Goal: Information Seeking & Learning: Learn about a topic

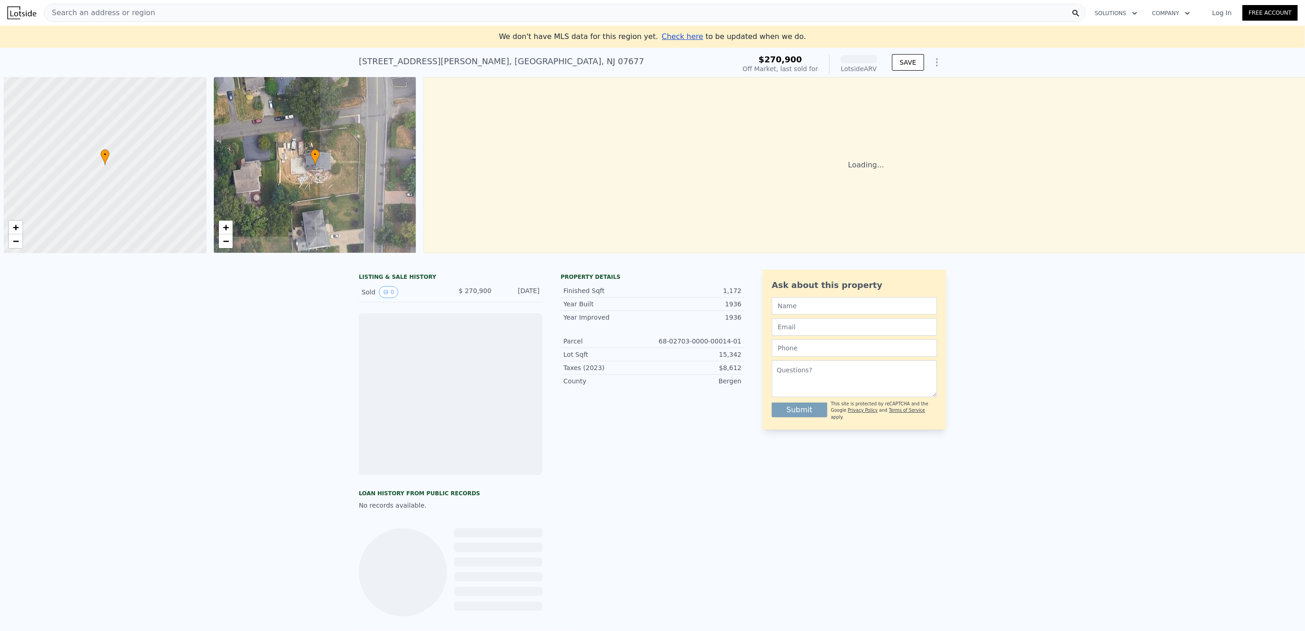
scroll to position [0, 3]
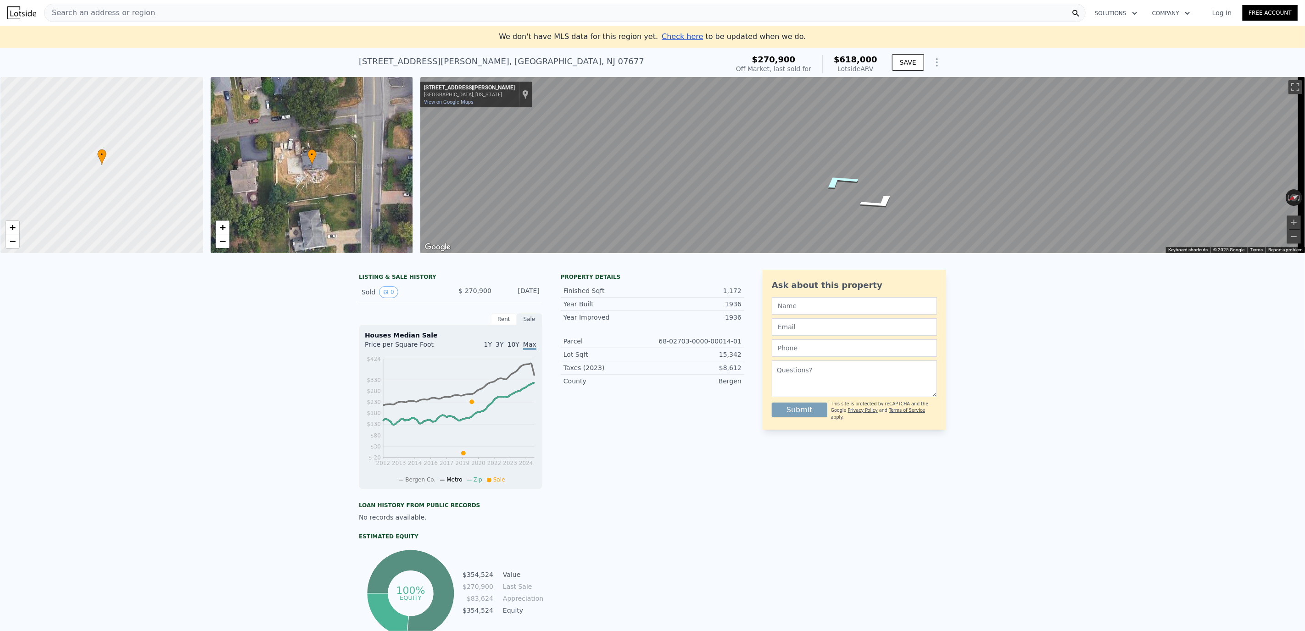
click at [840, 179] on icon "Go East, Campbell Ave" at bounding box center [839, 181] width 69 height 25
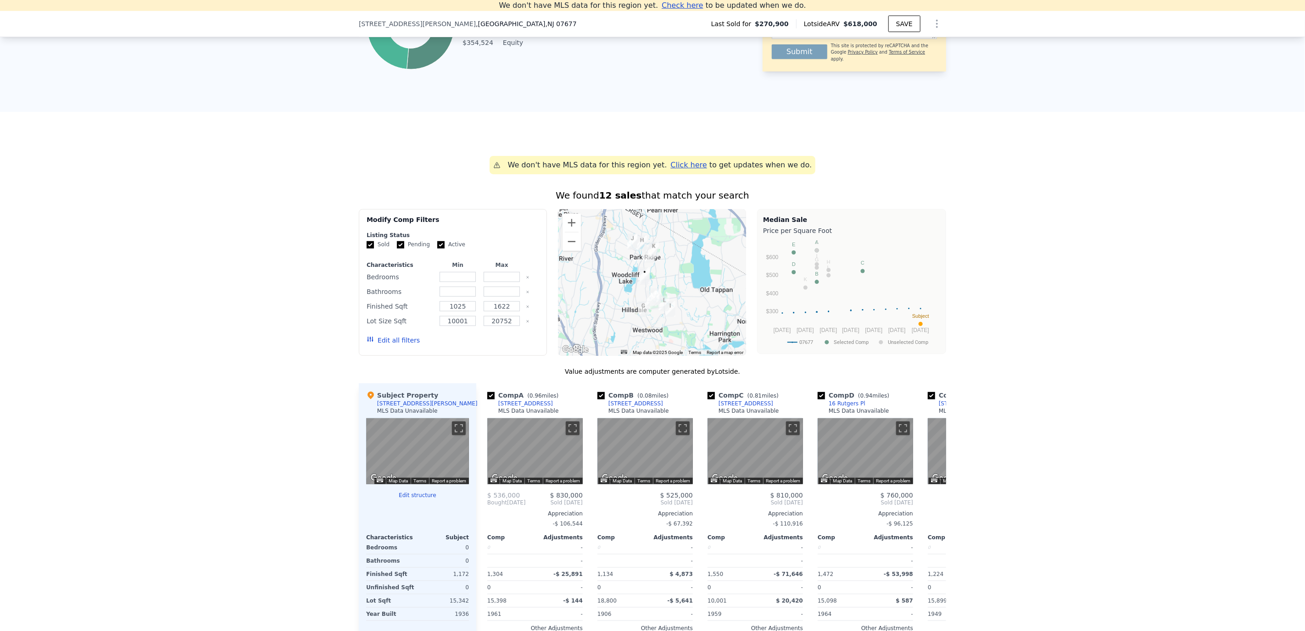
scroll to position [0, 0]
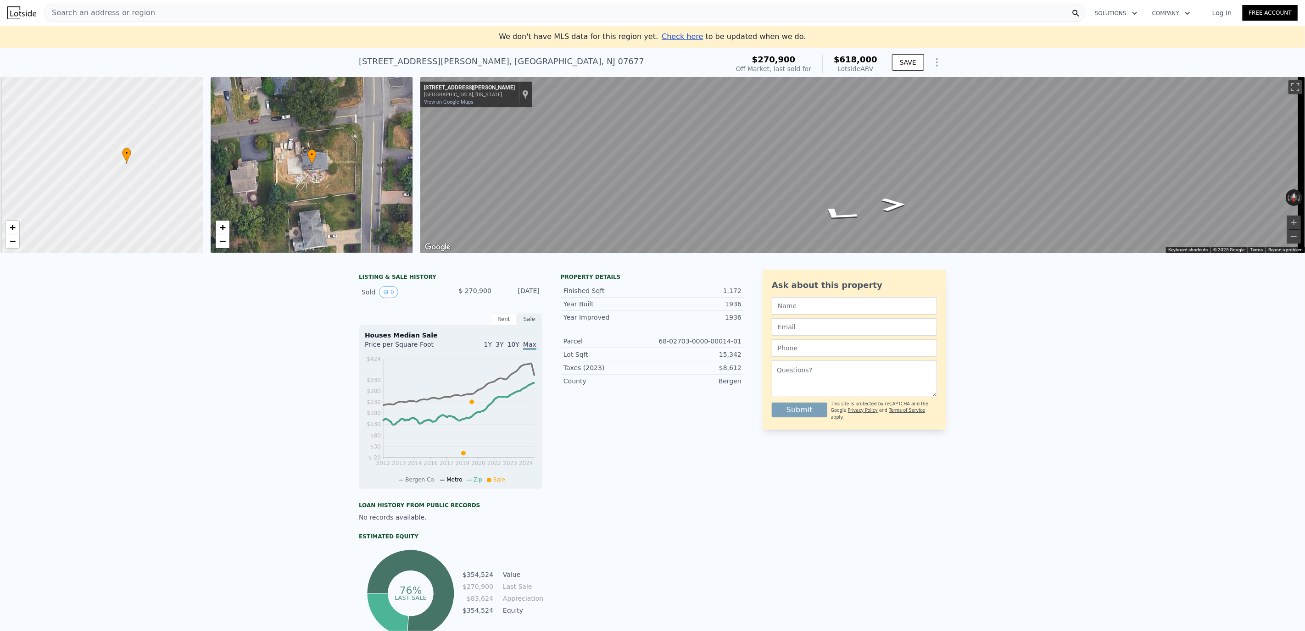
drag, startPoint x: 179, startPoint y: 190, endPoint x: 413, endPoint y: 178, distance: 234.3
click at [415, 174] on div "• + − • + − ← Move left → Move right ↑ Move up ↓ Move down + Zoom in - Zoom out…" at bounding box center [652, 165] width 1305 height 176
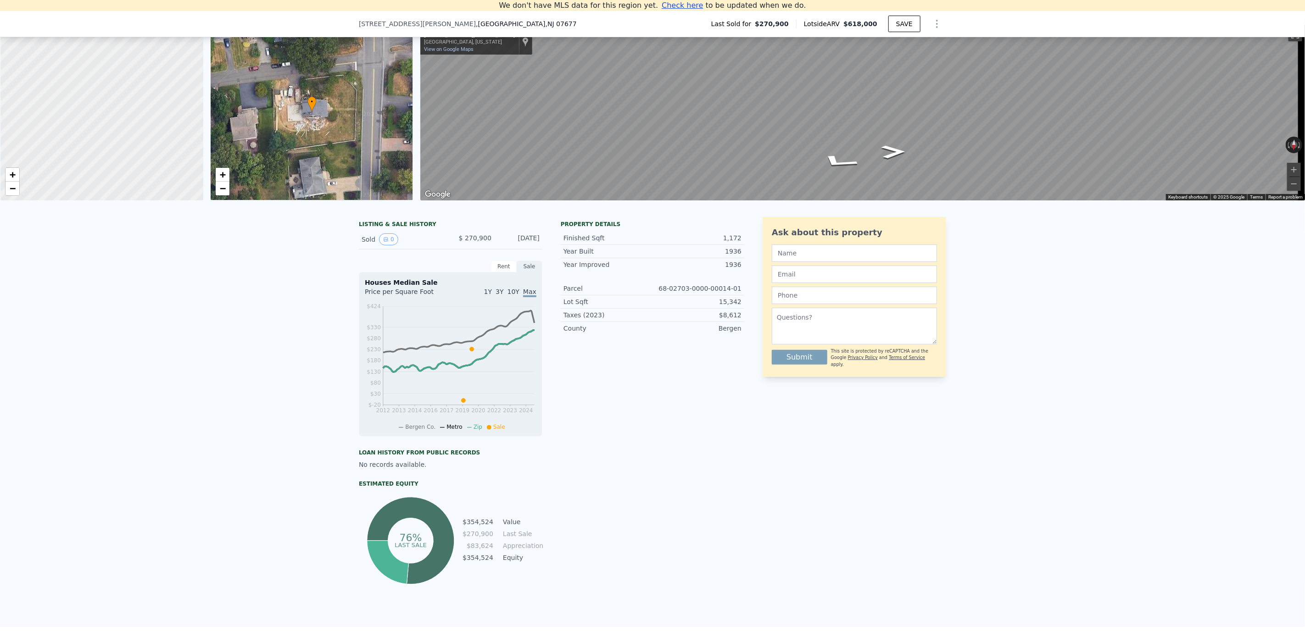
scroll to position [122, 0]
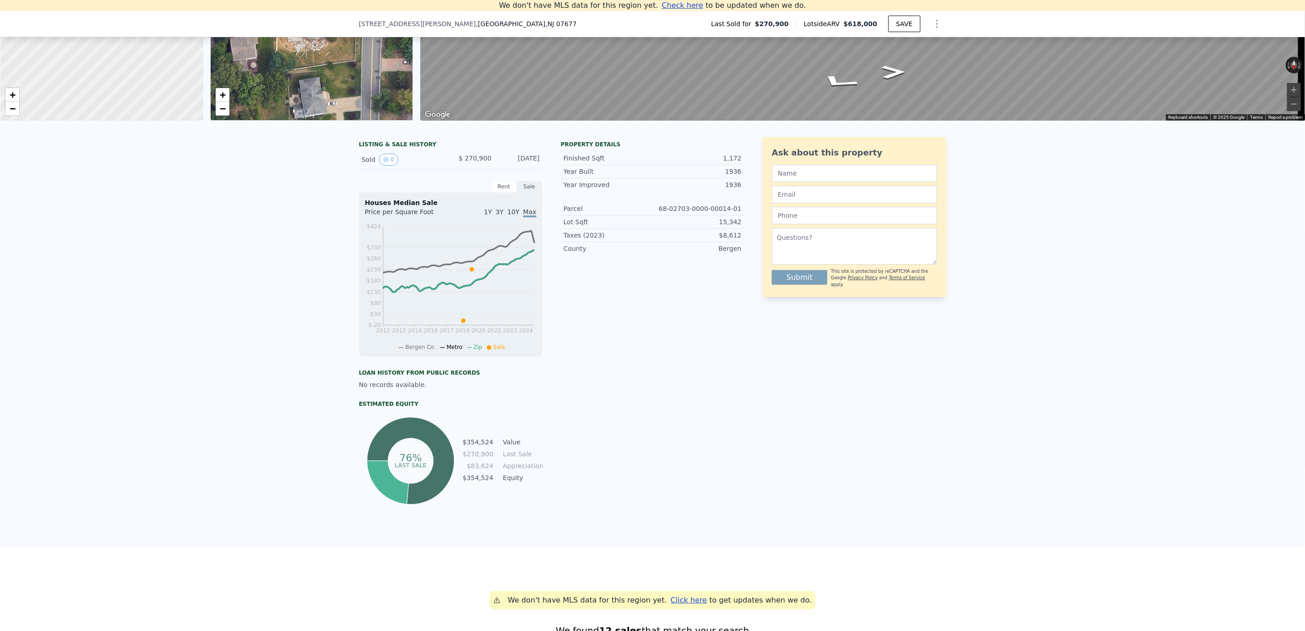
click at [498, 193] on div "Rent" at bounding box center [504, 187] width 26 height 12
click at [524, 193] on div "Sale" at bounding box center [530, 187] width 26 height 12
click at [511, 216] on span "10Y" at bounding box center [513, 211] width 12 height 7
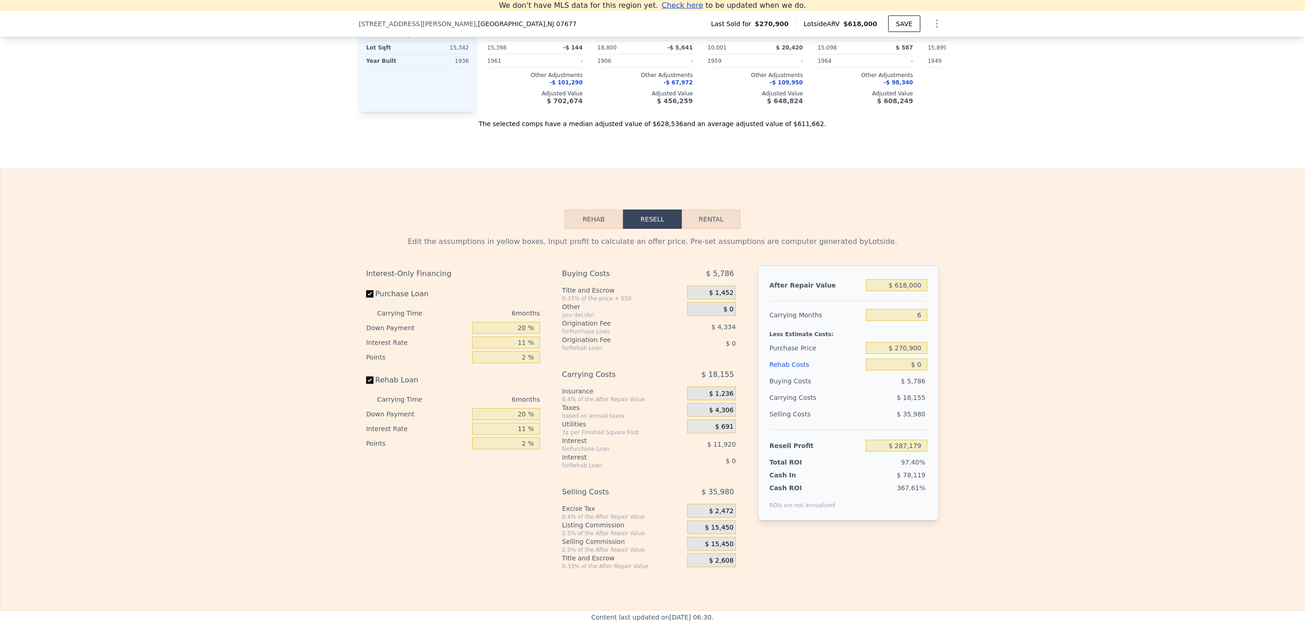
scroll to position [1108, 0]
click at [685, 232] on button "Rental" at bounding box center [711, 221] width 59 height 19
select select "30"
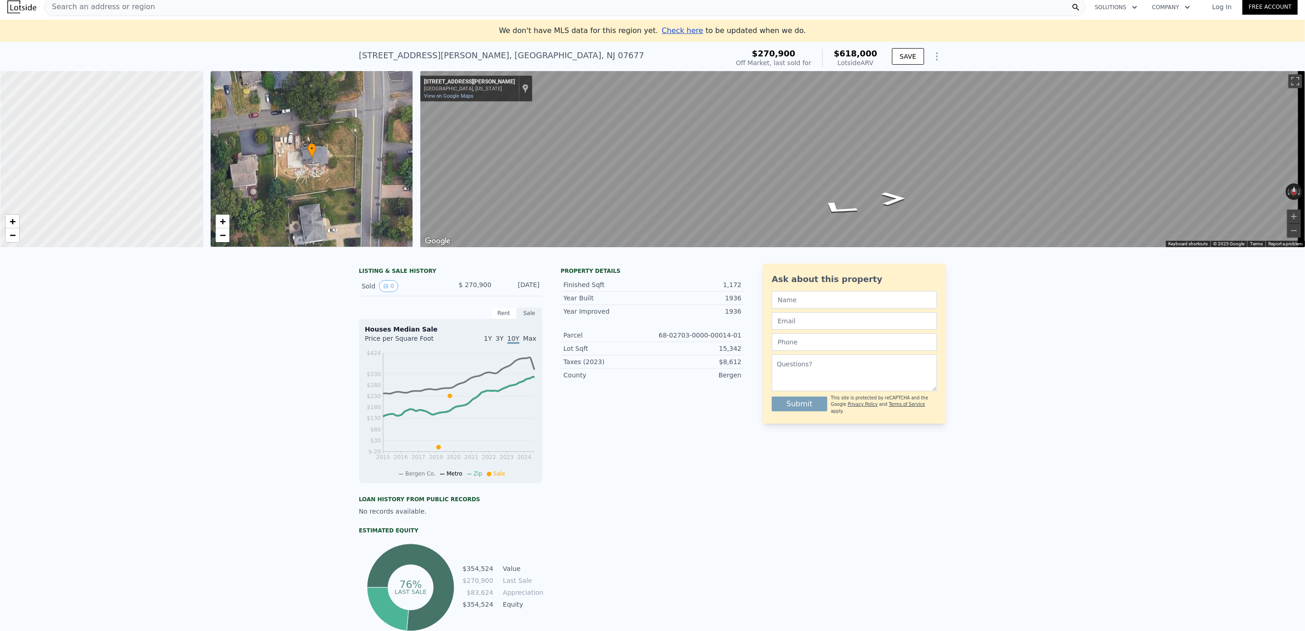
scroll to position [0, 0]
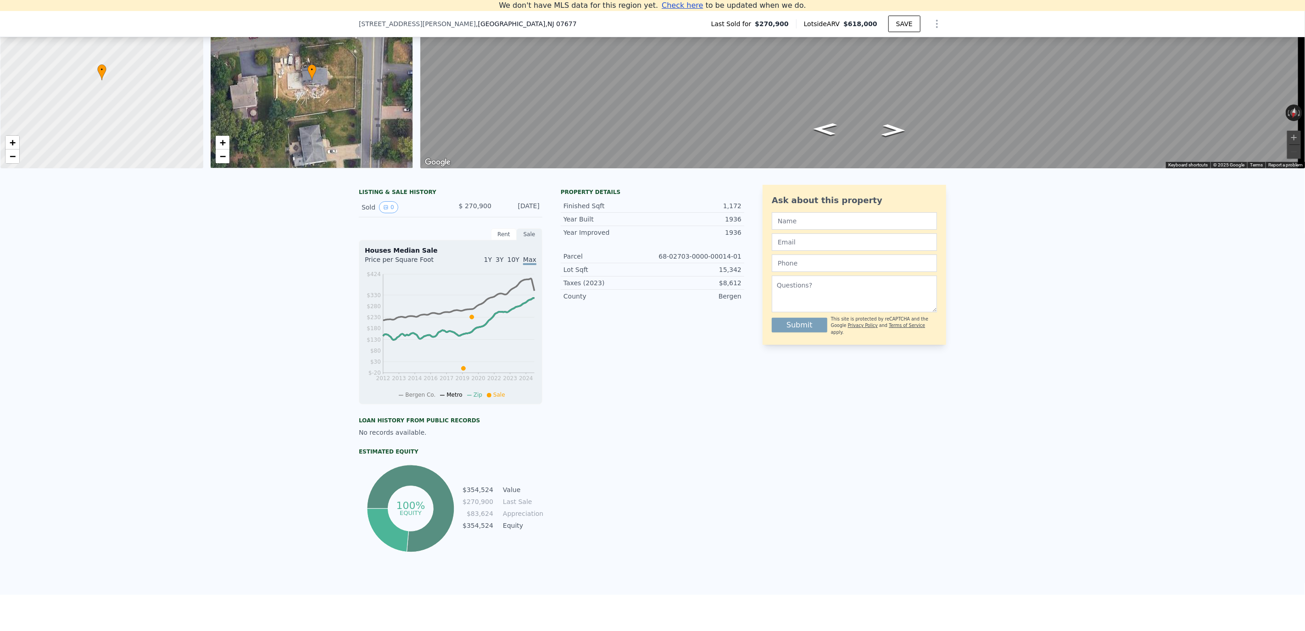
scroll to position [111, 0]
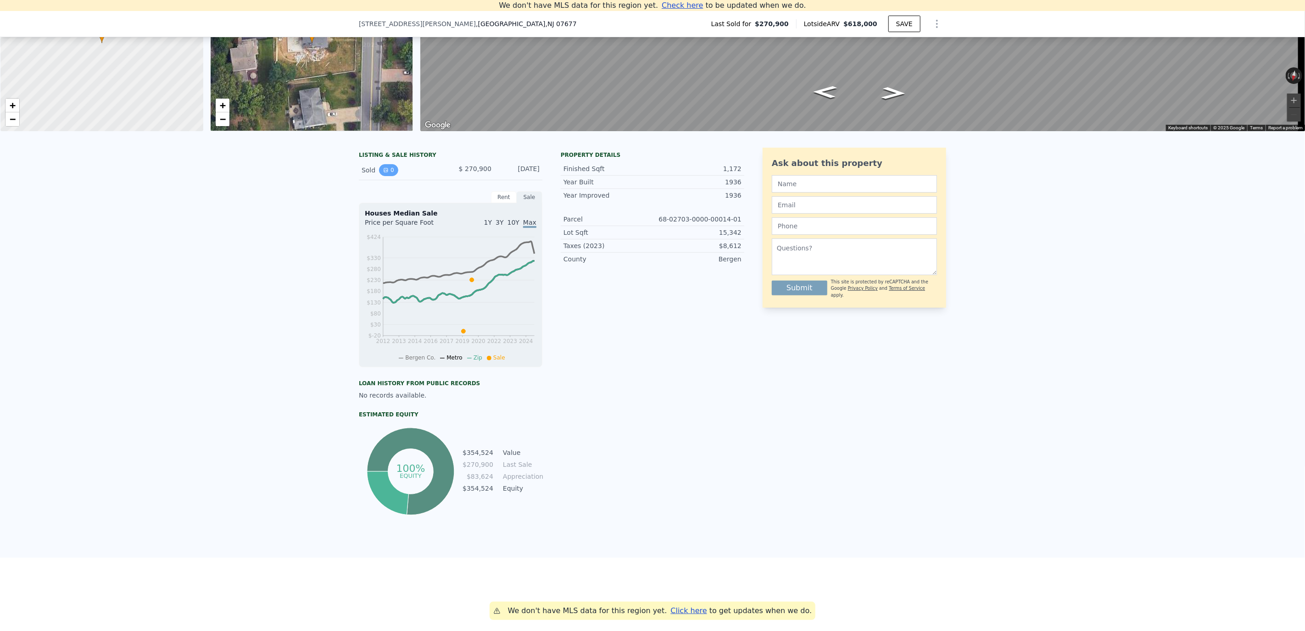
click at [384, 176] on button "0" at bounding box center [388, 170] width 19 height 12
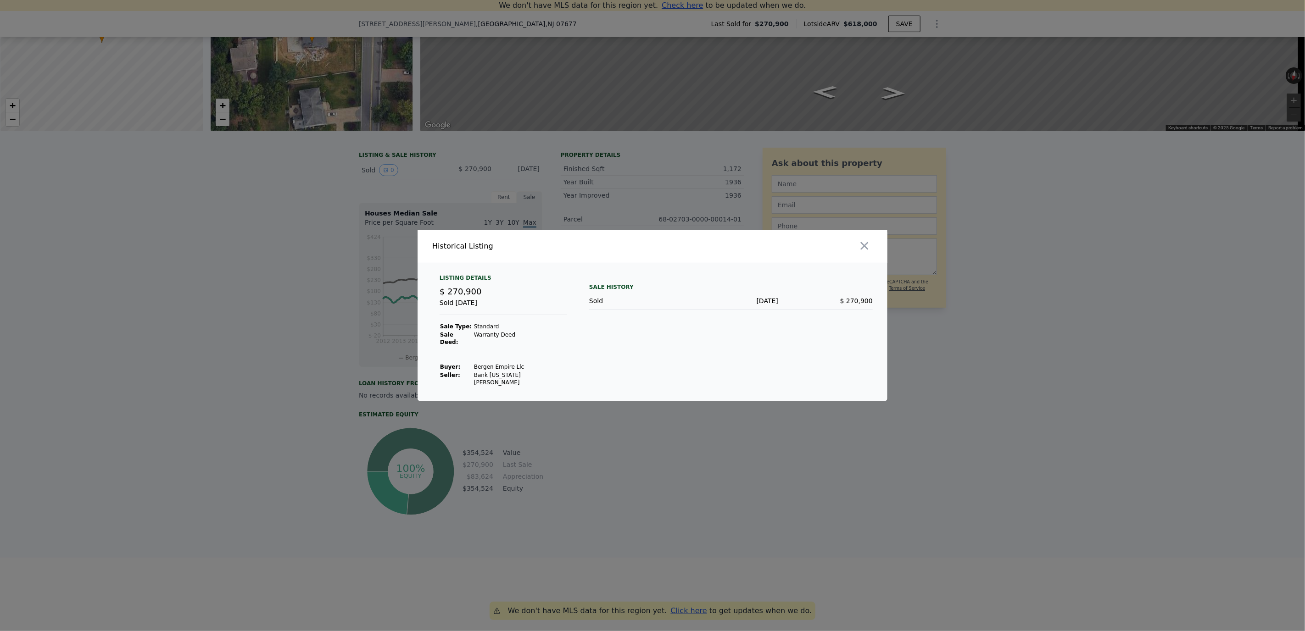
click at [531, 219] on div at bounding box center [652, 315] width 1305 height 631
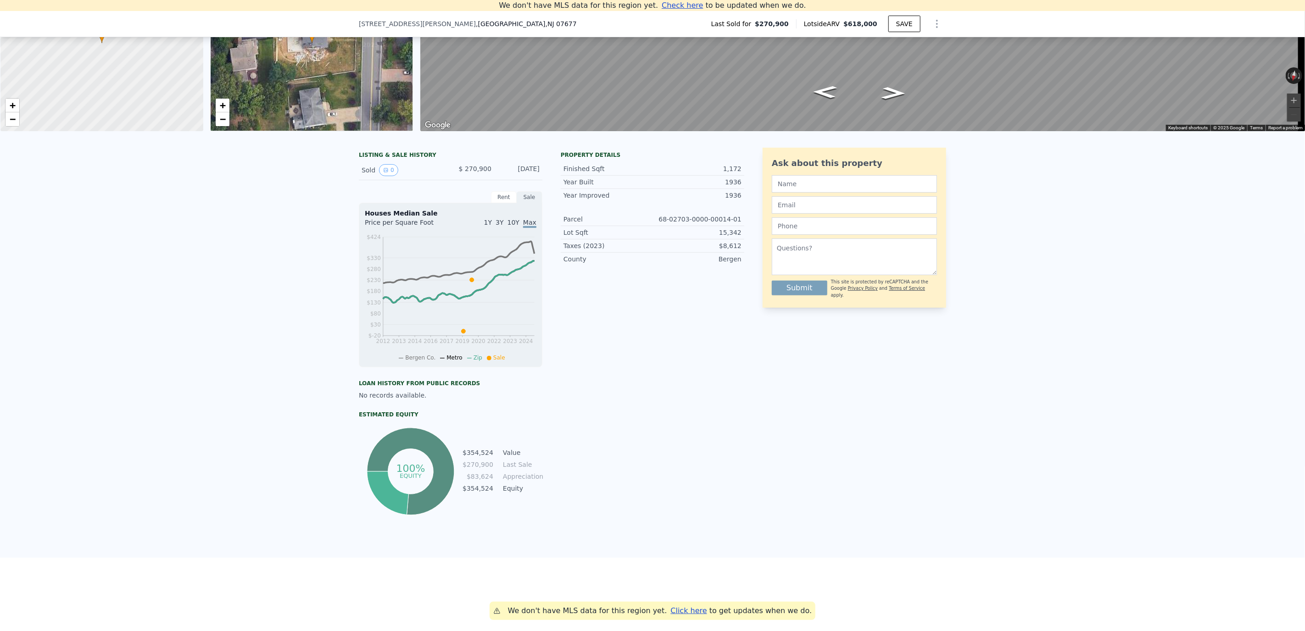
click at [705, 346] on div "Property details Finished Sqft 1,172 Year Built 1936 Year Improved 1936 Parcel …" at bounding box center [653, 333] width 184 height 370
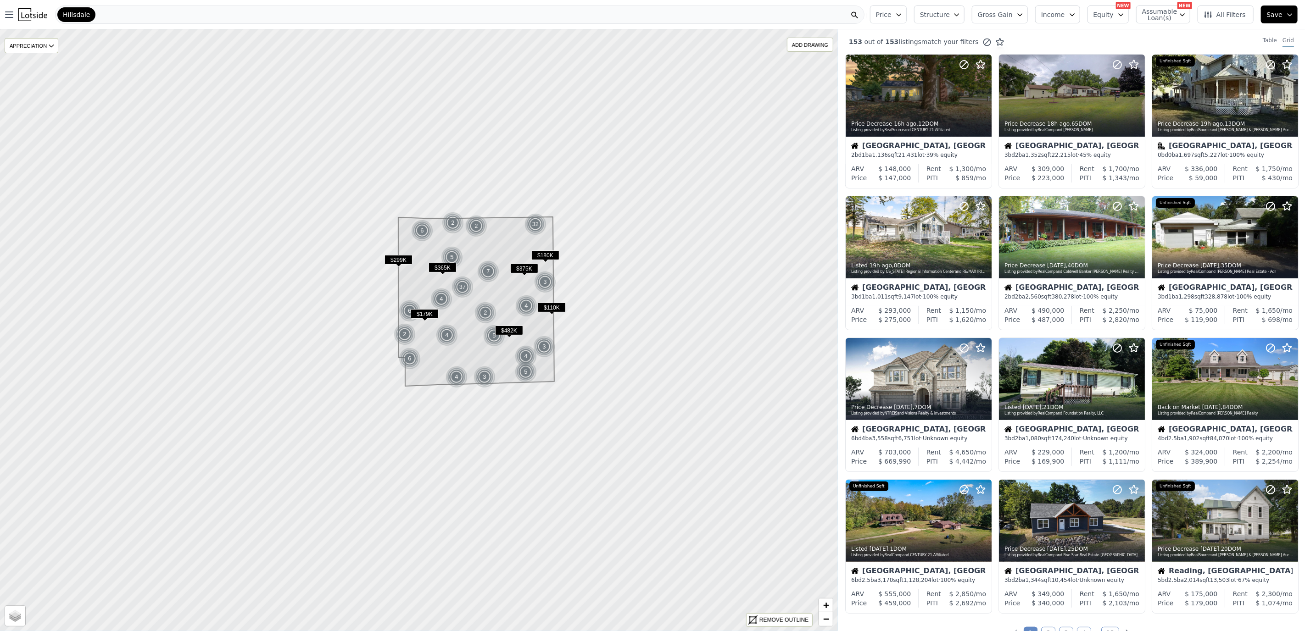
click at [122, 12] on div "Hillsdale" at bounding box center [459, 15] width 809 height 18
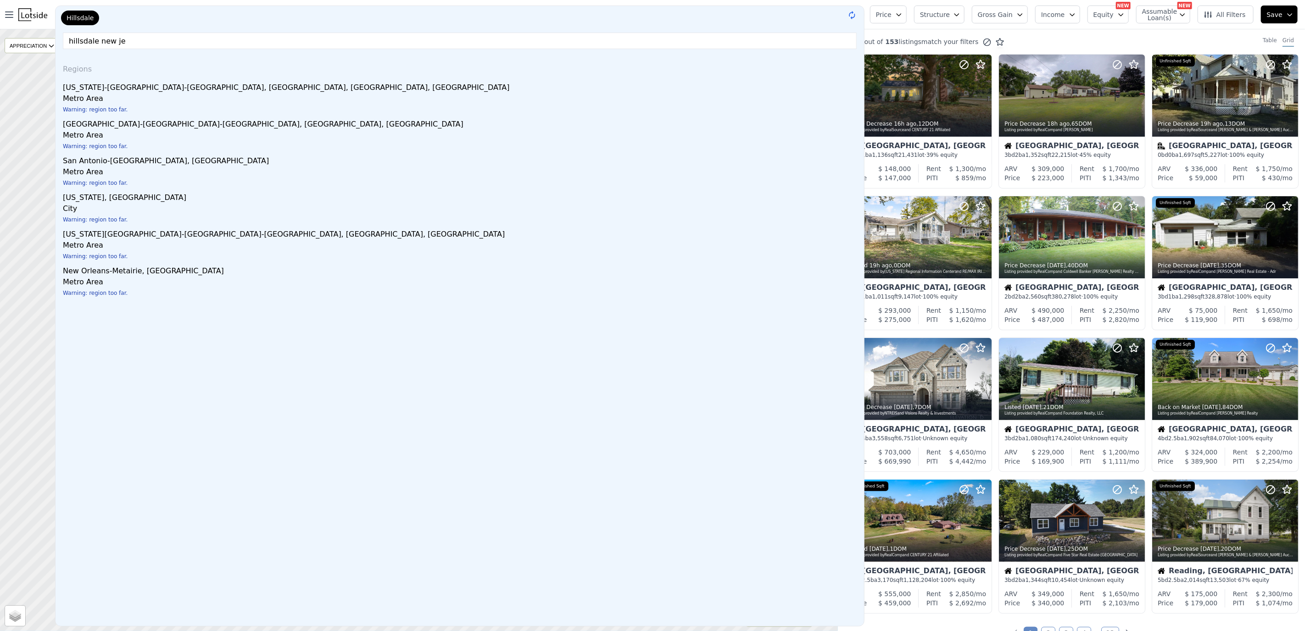
type input "hillsdale new jer"
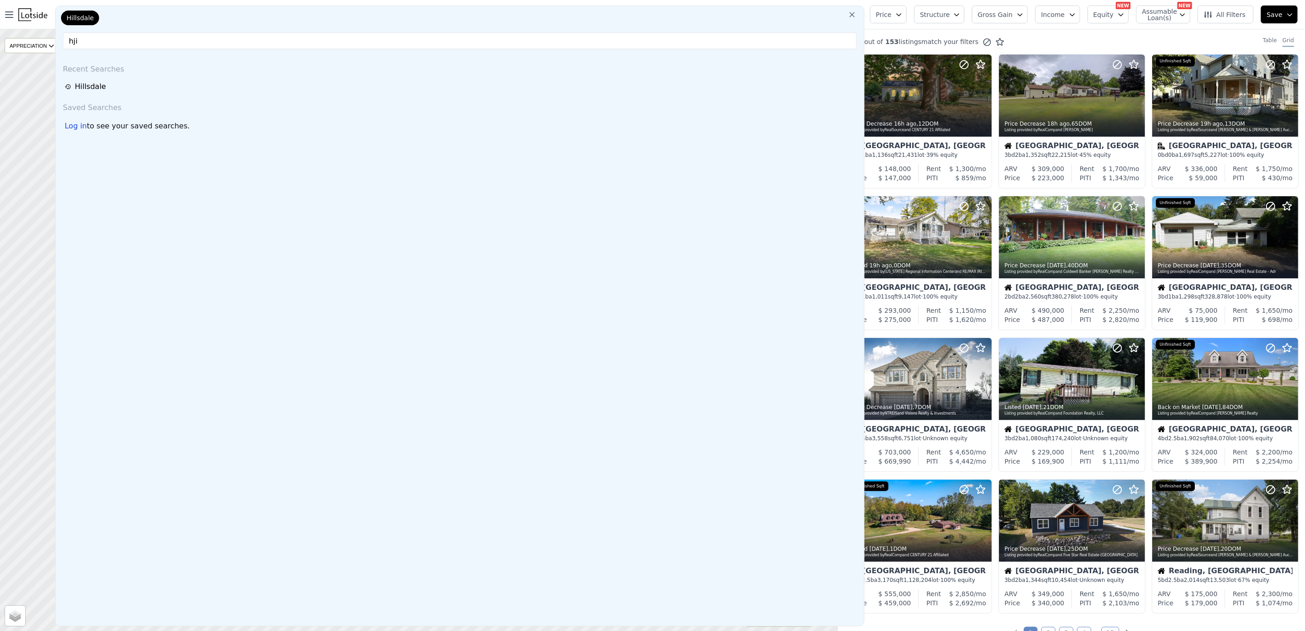
type input "hj"
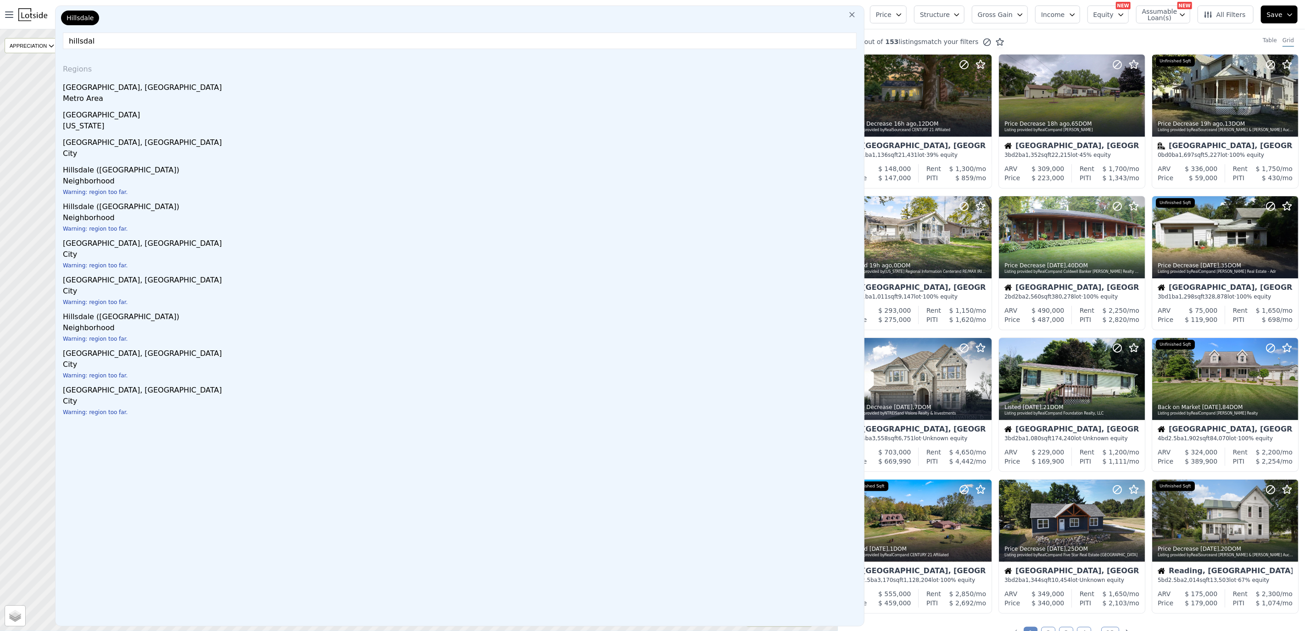
type input "hillsdale"
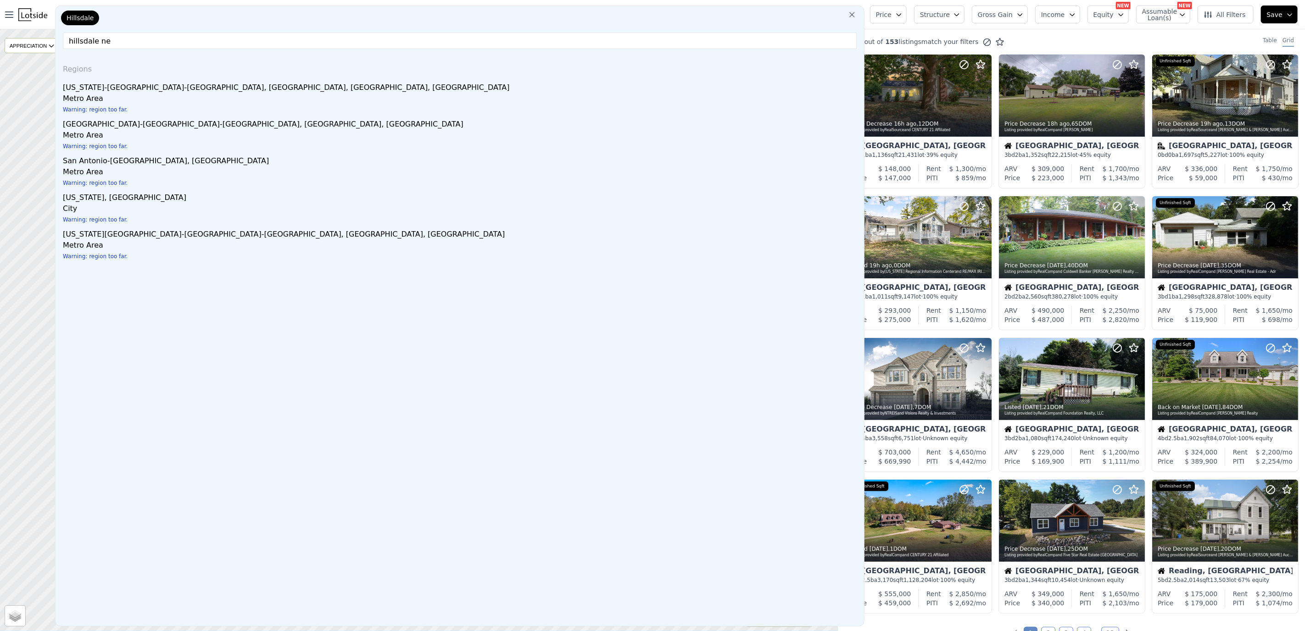
type input "hillsdale new"
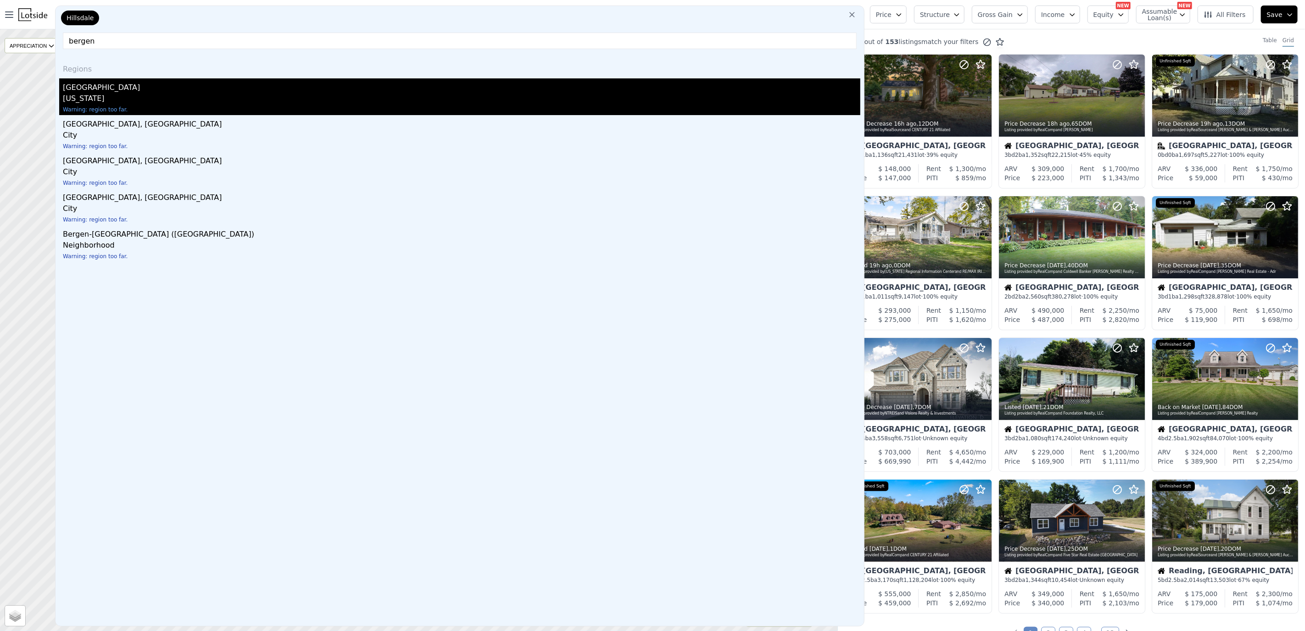
type input "bergen"
click at [109, 102] on div "[US_STATE]" at bounding box center [461, 99] width 797 height 13
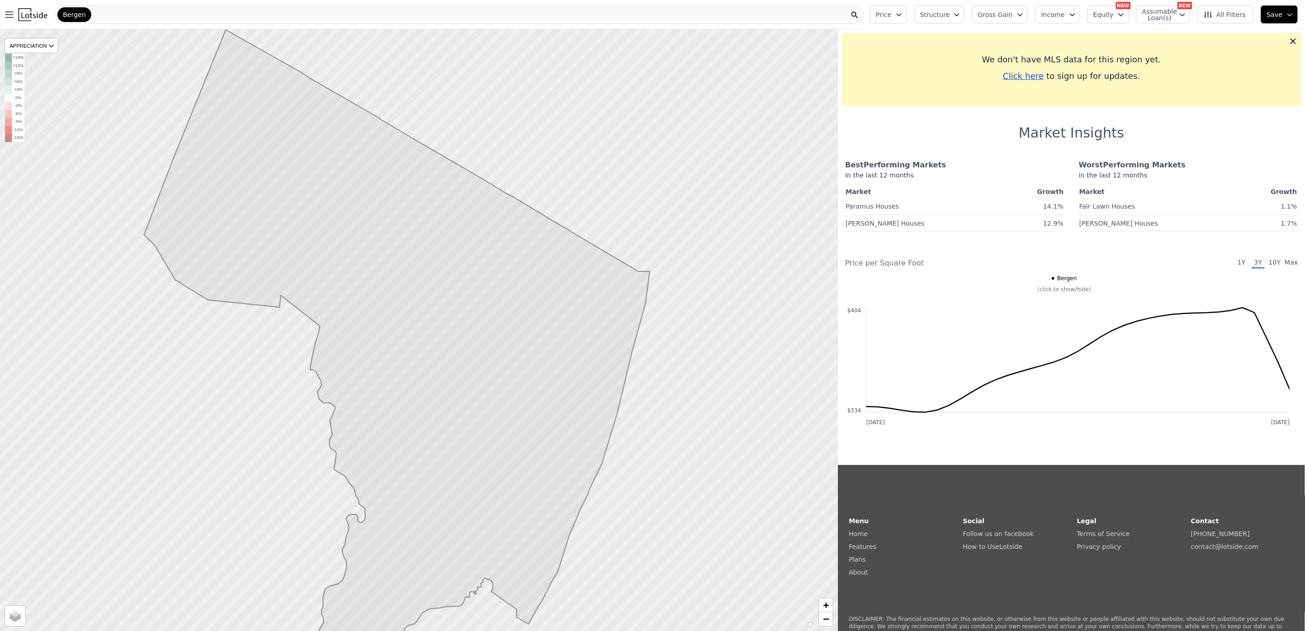
click at [1237, 264] on span "1Y" at bounding box center [1241, 263] width 13 height 11
click at [1268, 260] on span "10Y" at bounding box center [1274, 263] width 13 height 11
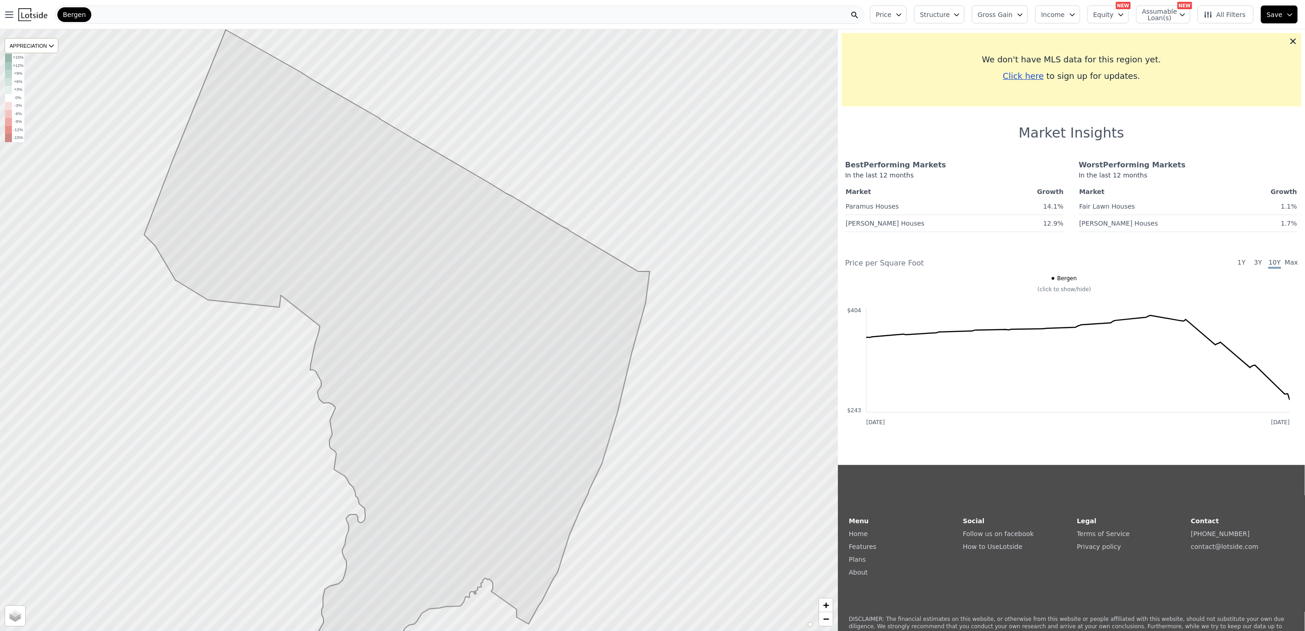
click at [1285, 259] on span "Max" at bounding box center [1291, 263] width 13 height 11
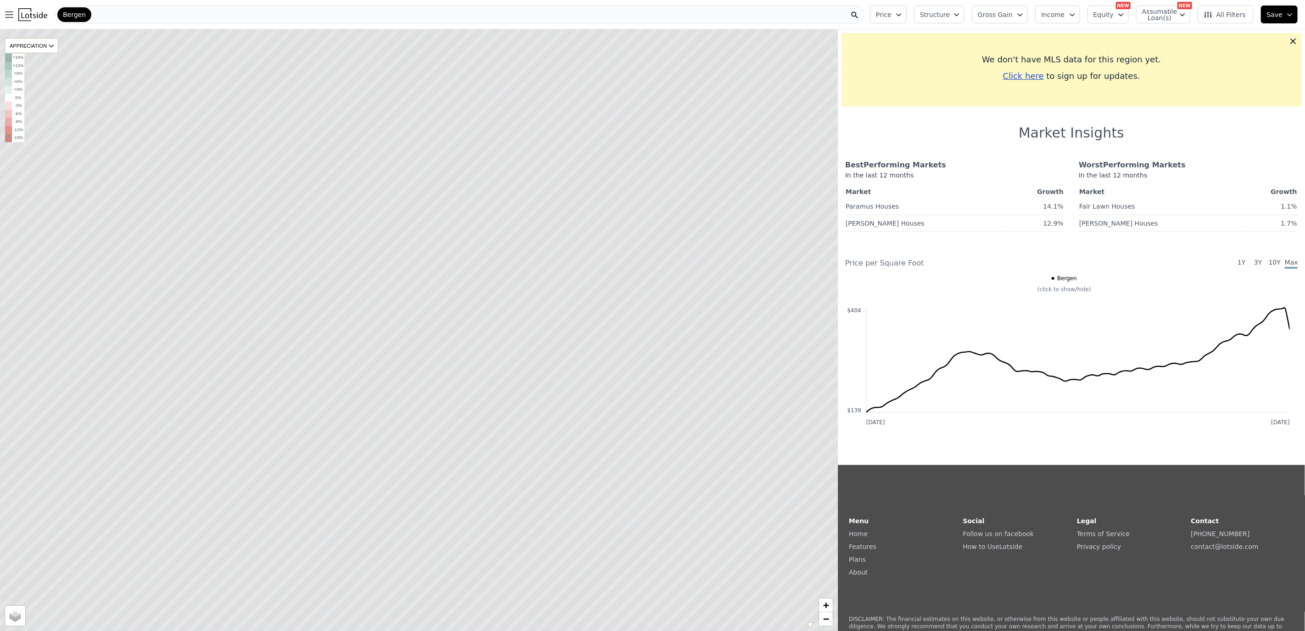
click at [1069, 23] on button "Income" at bounding box center [1057, 15] width 45 height 18
click at [1076, 104] on button "0% Income" at bounding box center [1071, 107] width 59 height 13
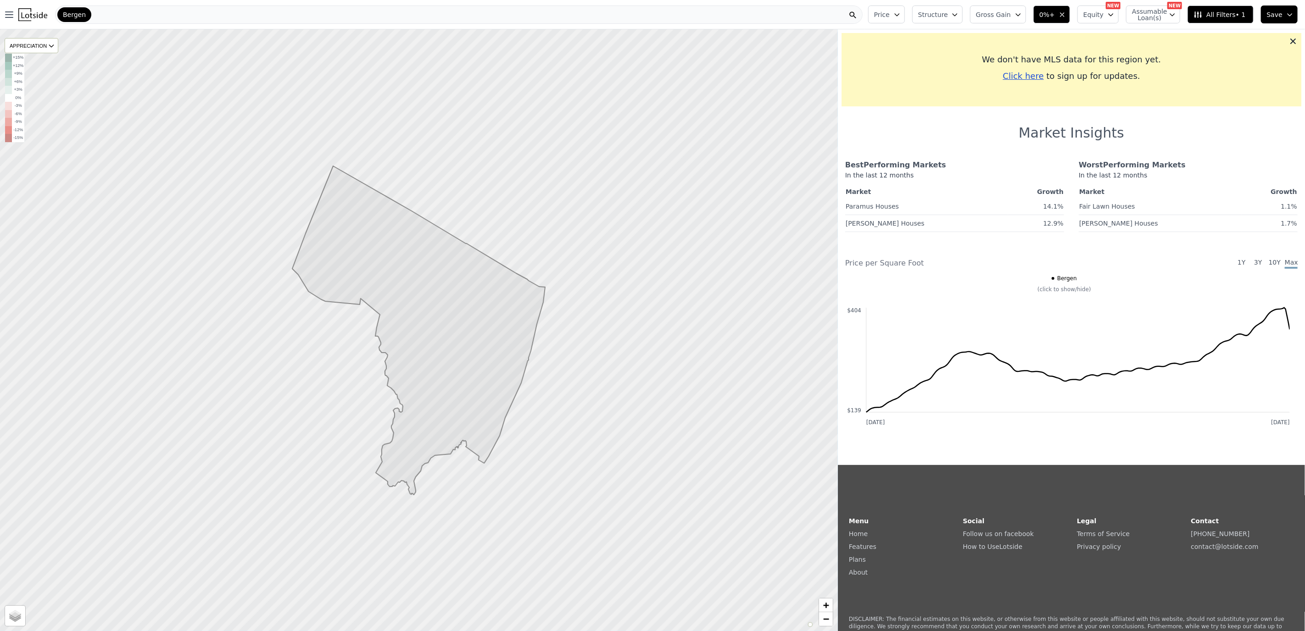
click at [1055, 15] on span "0%+" at bounding box center [1047, 14] width 16 height 9
click at [1076, 145] on button "10% Income" at bounding box center [1069, 140] width 59 height 13
click at [1001, 13] on span "Gross Gain" at bounding box center [989, 14] width 35 height 9
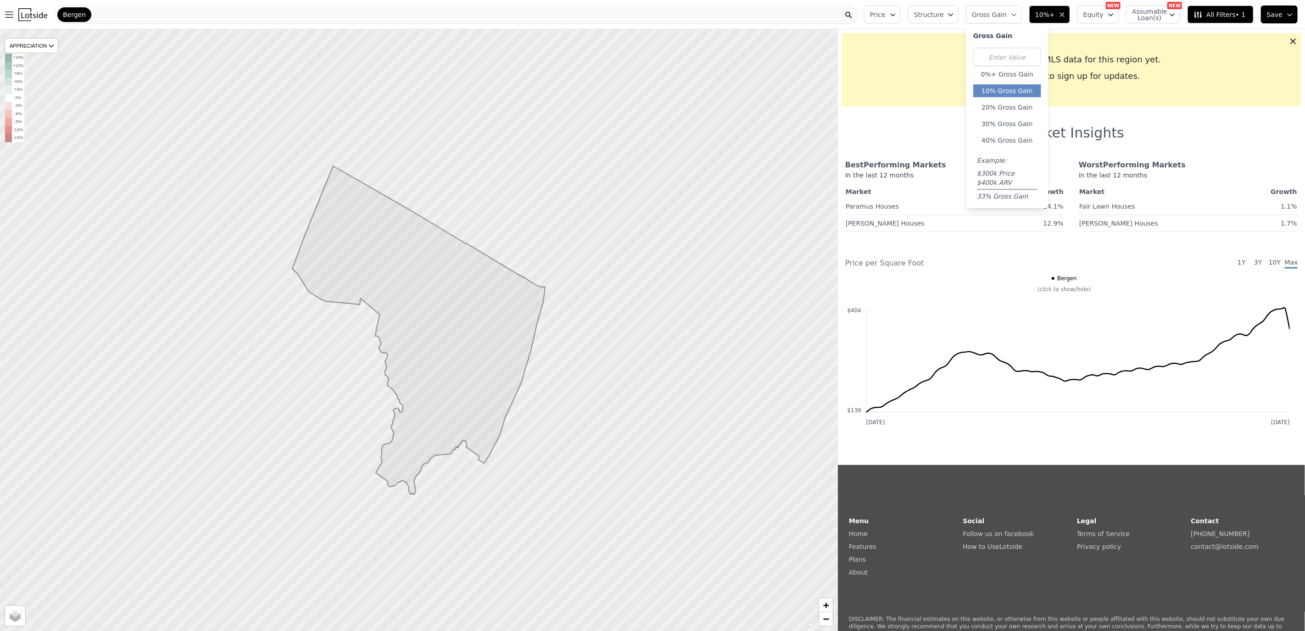
click at [1012, 87] on button "10% Gross Gain" at bounding box center [1007, 90] width 68 height 13
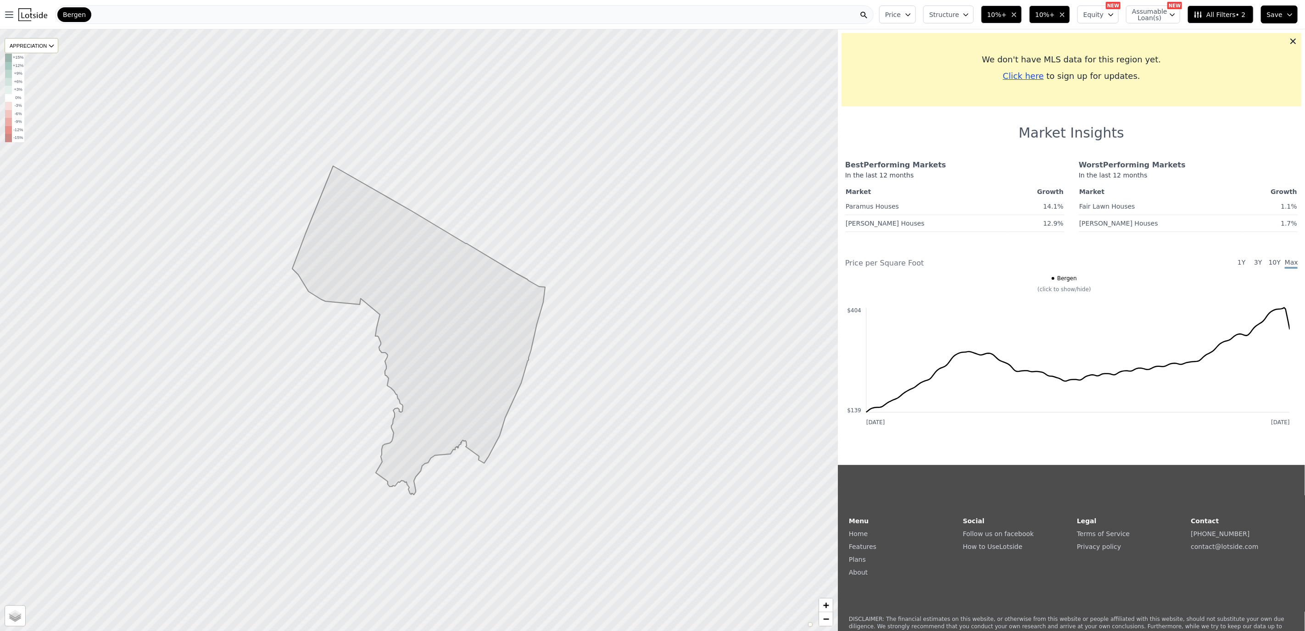
click at [901, 17] on span "Price" at bounding box center [893, 14] width 16 height 9
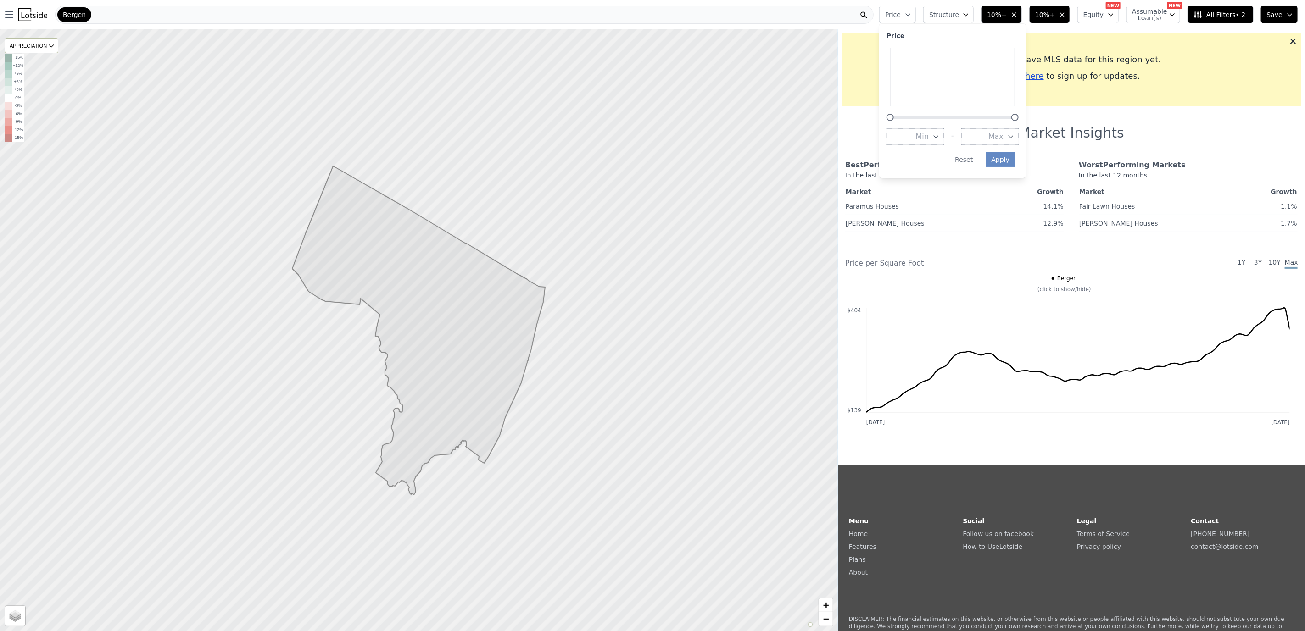
click at [1018, 114] on div at bounding box center [952, 84] width 132 height 73
drag, startPoint x: 1026, startPoint y: 114, endPoint x: 985, endPoint y: 117, distance: 40.4
click at [985, 116] on div at bounding box center [987, 117] width 7 height 7
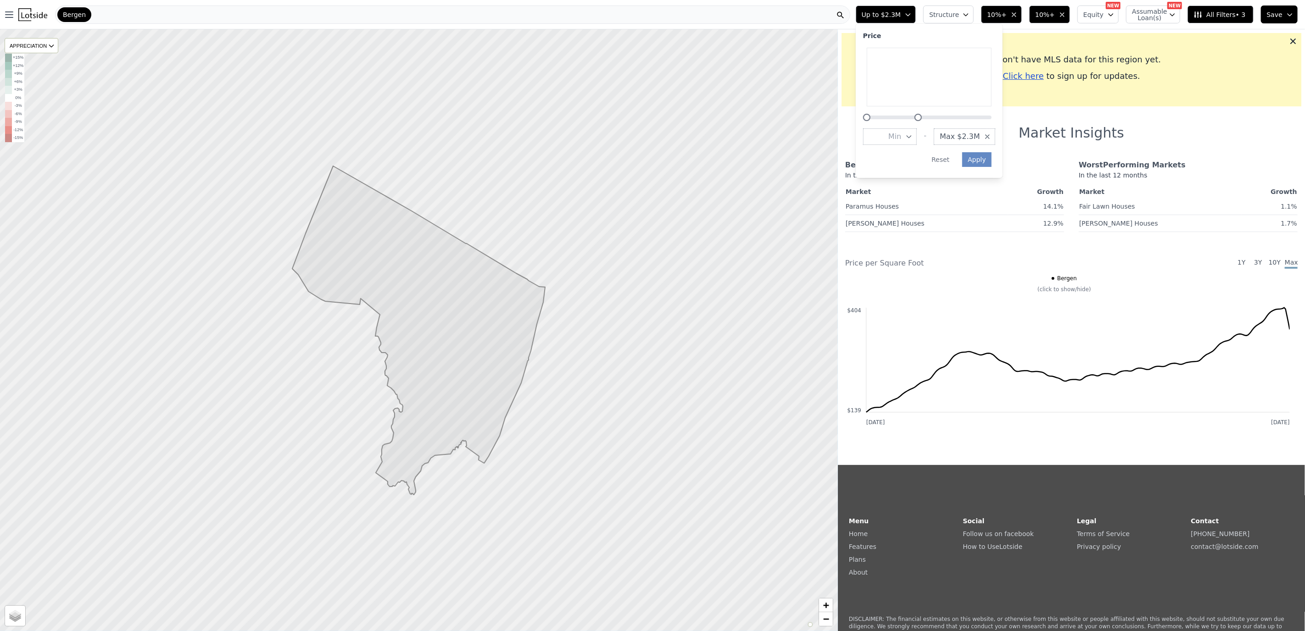
drag, startPoint x: 962, startPoint y: 116, endPoint x: 923, endPoint y: 113, distance: 39.1
click at [922, 114] on div at bounding box center [917, 117] width 7 height 7
drag, startPoint x: 927, startPoint y: 113, endPoint x: 918, endPoint y: 114, distance: 9.3
click at [918, 114] on div at bounding box center [928, 84] width 132 height 73
click at [986, 156] on button "Apply" at bounding box center [976, 159] width 29 height 15
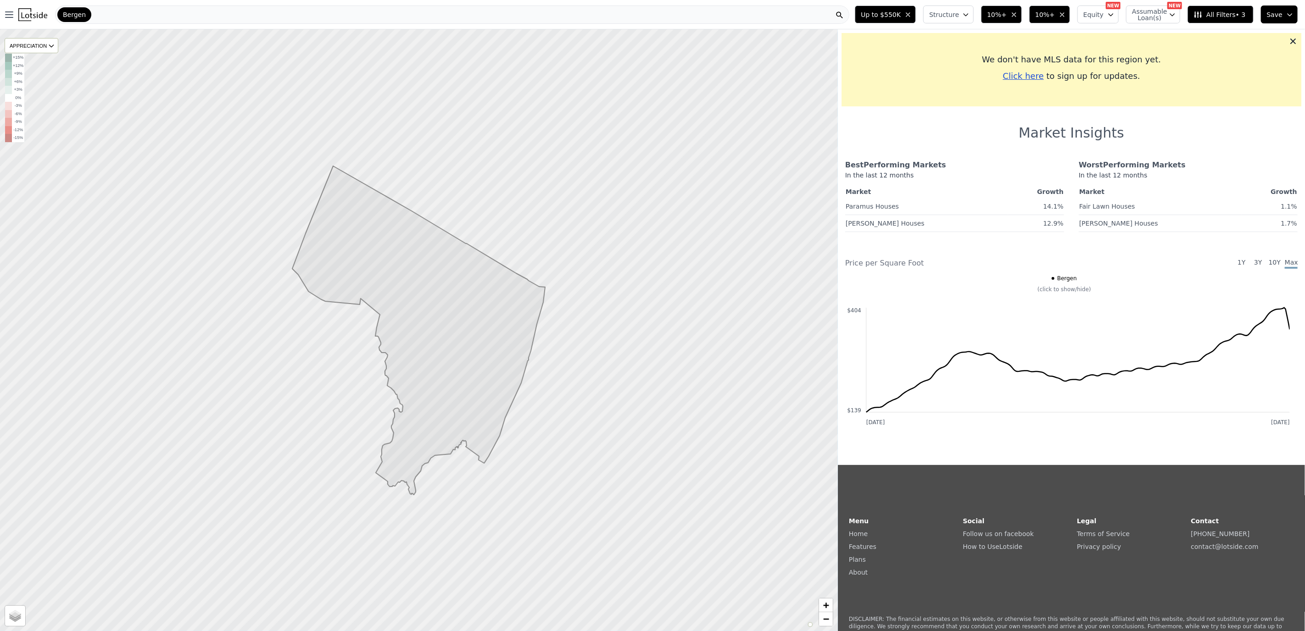
click at [912, 15] on icon "button" at bounding box center [907, 14] width 7 height 7
click at [1288, 37] on icon at bounding box center [1292, 41] width 9 height 9
